Goal: Task Accomplishment & Management: Manage account settings

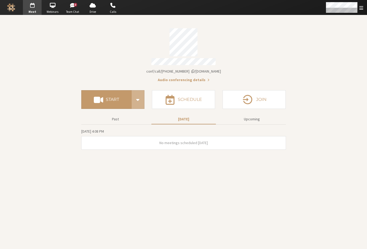
click at [204, 69] on span "[DOMAIN_NAME]/conf/call/[PHONE_NUMBER]" at bounding box center [183, 71] width 75 height 5
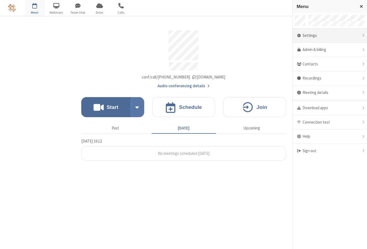
click at [319, 37] on div "Settings" at bounding box center [330, 36] width 74 height 14
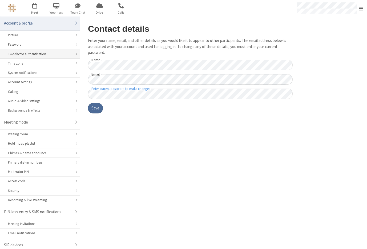
click at [21, 56] on div "Two-factor authentication" at bounding box center [40, 53] width 64 height 5
